Goal: Information Seeking & Learning: Understand process/instructions

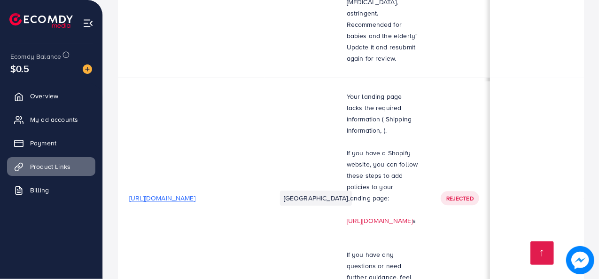
scroll to position [0, 172]
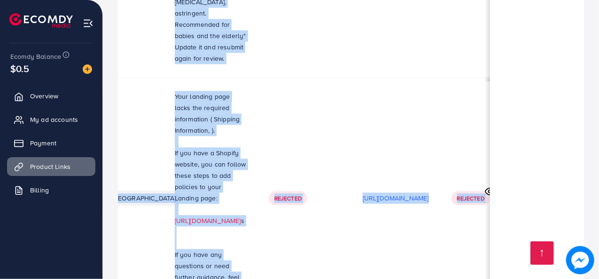
scroll to position [1, 172]
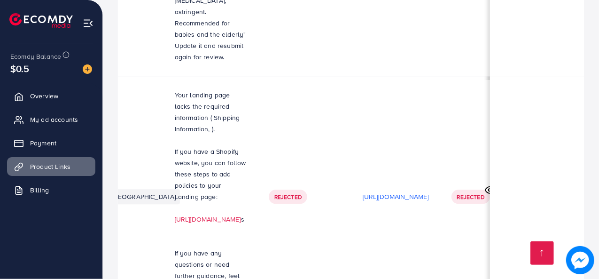
drag, startPoint x: 250, startPoint y: 234, endPoint x: 175, endPoint y: 232, distance: 75.7
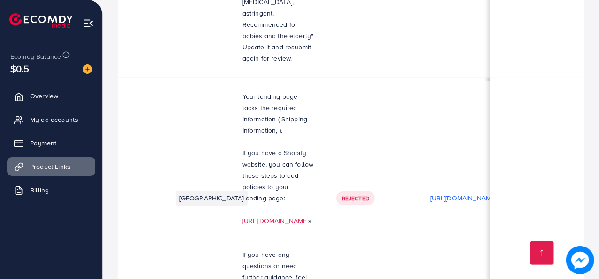
scroll to position [0, 115]
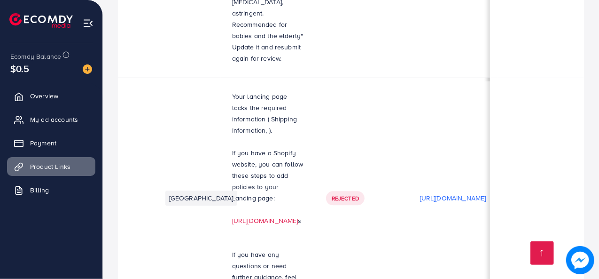
drag, startPoint x: 299, startPoint y: 160, endPoint x: 303, endPoint y: 143, distance: 16.9
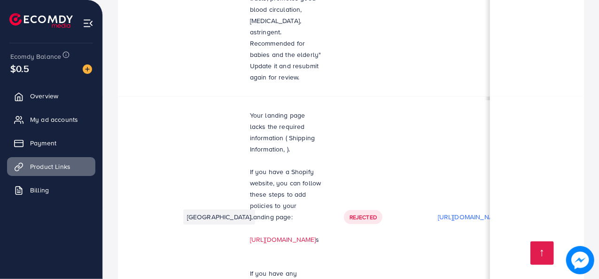
scroll to position [0, 169]
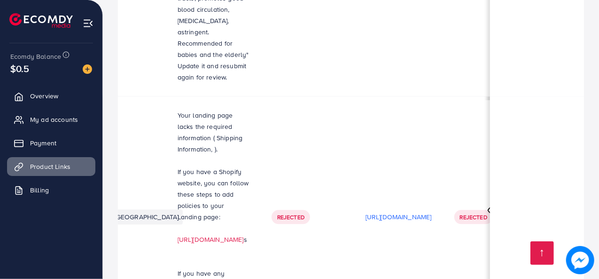
drag, startPoint x: 224, startPoint y: 63, endPoint x: 287, endPoint y: 66, distance: 62.6
copy p "Shipping Information"
